Goal: Download file/media

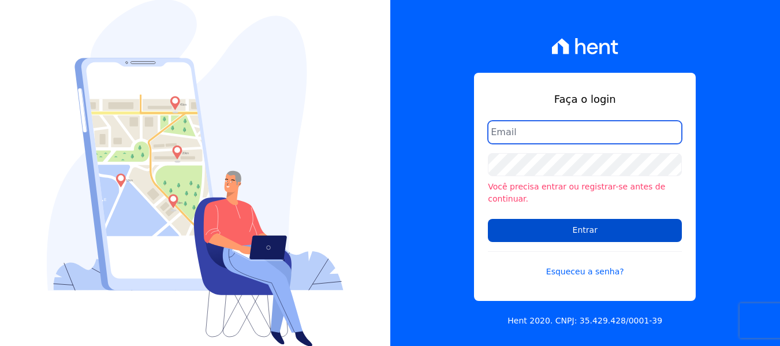
type input "[PERSON_NAME][EMAIL_ADDRESS][DOMAIN_NAME]"
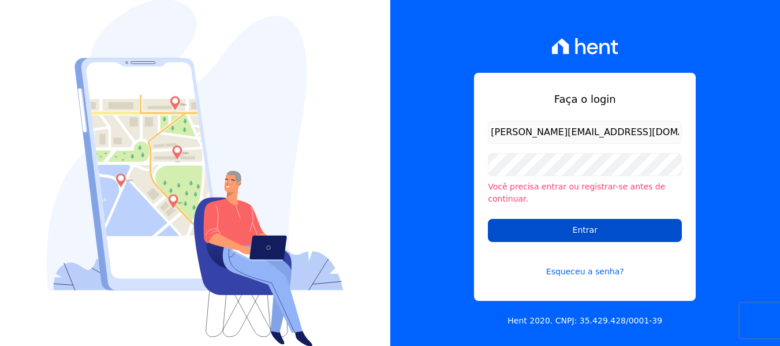
click at [575, 225] on input "Entrar" at bounding box center [585, 230] width 194 height 23
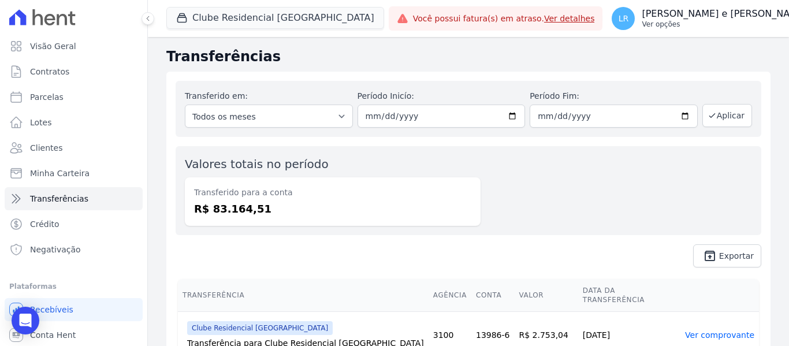
click at [739, 18] on p "[PERSON_NAME] e [PERSON_NAME]" at bounding box center [724, 14] width 165 height 12
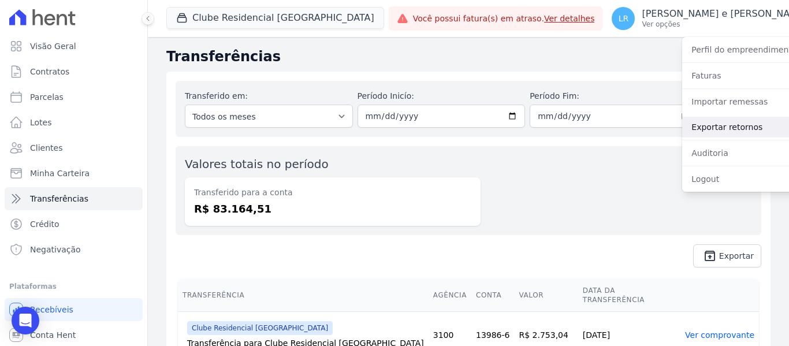
click at [690, 125] on link "Exportar retornos" at bounding box center [756, 127] width 148 height 21
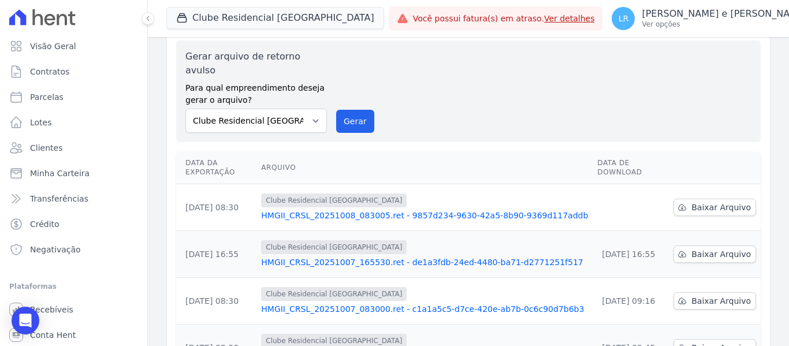
scroll to position [58, 0]
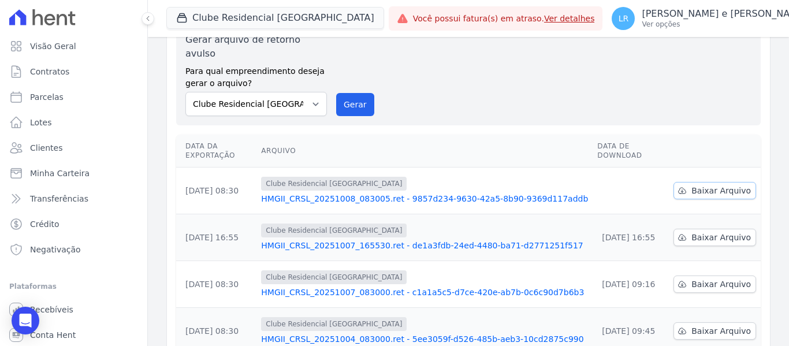
click at [722, 185] on span "Baixar Arquivo" at bounding box center [720, 191] width 59 height 12
click at [551, 59] on div "Gerar arquivo de retorno avulso Para qual empreendimento deseja gerar o arquivo…" at bounding box center [468, 74] width 566 height 83
click at [144, 6] on div at bounding box center [141, 18] width 13 height 37
click at [143, 5] on div at bounding box center [141, 18] width 13 height 37
